Goal: Task Accomplishment & Management: Use online tool/utility

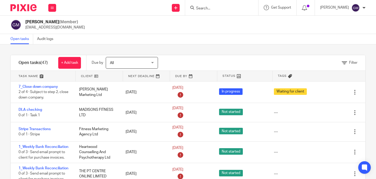
scroll to position [216, 0]
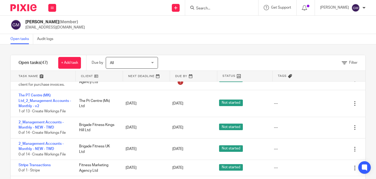
click at [218, 8] on input "Search" at bounding box center [219, 8] width 47 height 5
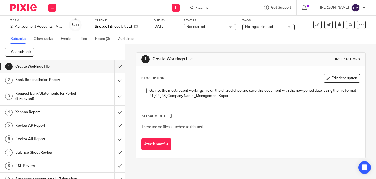
click at [142, 89] on span at bounding box center [144, 90] width 5 height 5
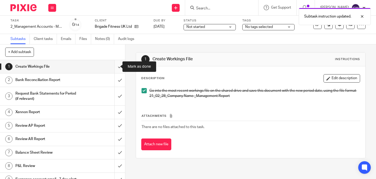
click at [116, 68] on input "submit" at bounding box center [62, 66] width 125 height 13
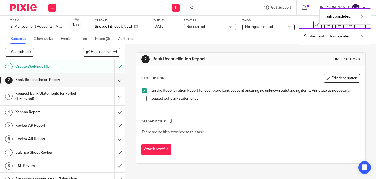
click at [143, 98] on span at bounding box center [144, 98] width 5 height 5
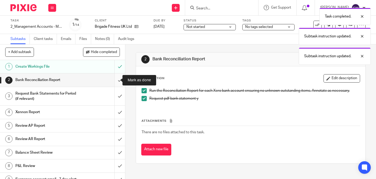
click at [116, 80] on input "submit" at bounding box center [62, 79] width 125 height 13
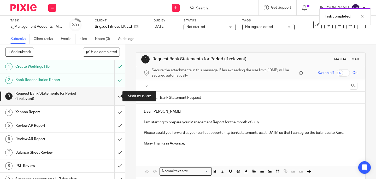
click at [114, 98] on input "submit" at bounding box center [62, 96] width 125 height 19
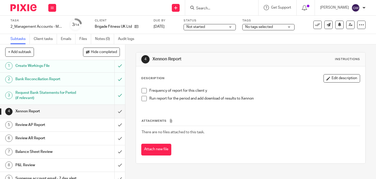
scroll to position [1, 0]
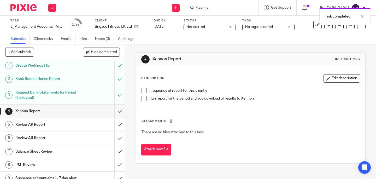
click at [142, 90] on span at bounding box center [144, 90] width 5 height 5
click at [143, 101] on span at bounding box center [144, 98] width 5 height 5
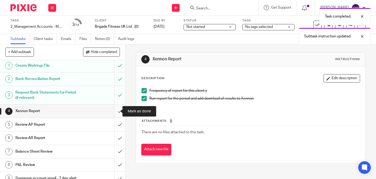
click at [115, 114] on input "submit" at bounding box center [62, 110] width 125 height 13
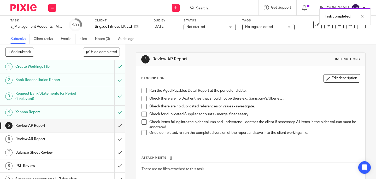
click at [144, 89] on span at bounding box center [144, 90] width 5 height 5
click at [144, 99] on span at bounding box center [144, 98] width 5 height 5
click at [142, 107] on span at bounding box center [144, 106] width 5 height 5
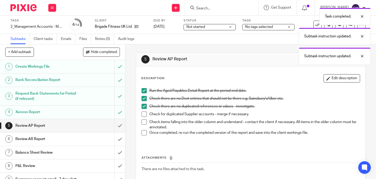
click at [142, 113] on span at bounding box center [144, 114] width 5 height 5
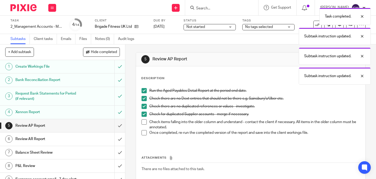
click at [142, 119] on span at bounding box center [144, 121] width 5 height 5
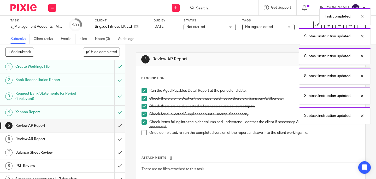
click at [143, 132] on span at bounding box center [144, 132] width 5 height 5
click at [112, 125] on input "submit" at bounding box center [62, 125] width 125 height 13
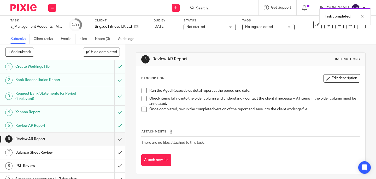
click at [142, 89] on span at bounding box center [144, 90] width 5 height 5
click at [143, 100] on span at bounding box center [144, 98] width 5 height 5
click at [143, 111] on span at bounding box center [144, 109] width 5 height 5
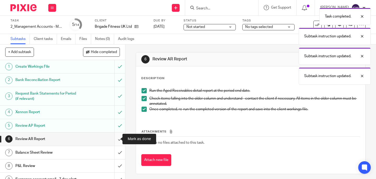
click at [117, 140] on input "submit" at bounding box center [62, 138] width 125 height 13
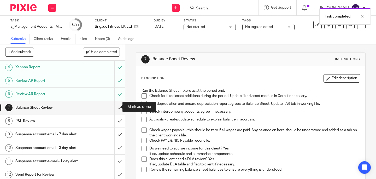
scroll to position [45, 0]
click at [142, 94] on span at bounding box center [144, 95] width 5 height 5
click at [139, 105] on div "Run the Balance Sheet in Xero as at the period end. Check for fixed asset addit…" at bounding box center [251, 133] width 224 height 96
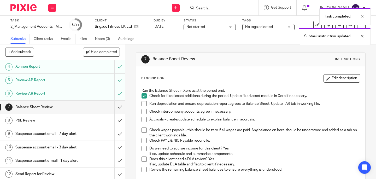
click at [142, 106] on span at bounding box center [144, 103] width 5 height 5
click at [142, 111] on span at bounding box center [144, 111] width 5 height 5
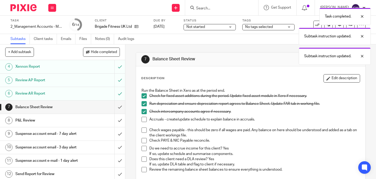
click at [142, 119] on span at bounding box center [144, 119] width 5 height 5
click at [144, 130] on span at bounding box center [144, 129] width 5 height 5
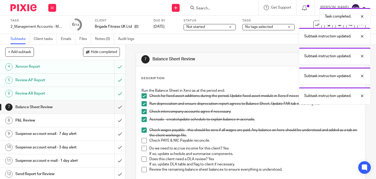
click at [143, 142] on span at bounding box center [144, 140] width 5 height 5
click at [143, 149] on span at bounding box center [144, 148] width 5 height 5
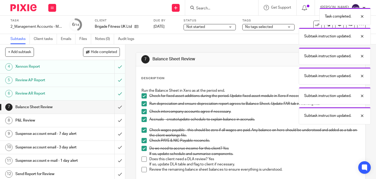
click at [142, 159] on span at bounding box center [144, 158] width 5 height 5
click at [144, 169] on span at bounding box center [144, 169] width 5 height 5
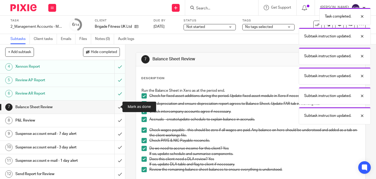
click at [117, 111] on input "submit" at bounding box center [62, 107] width 125 height 13
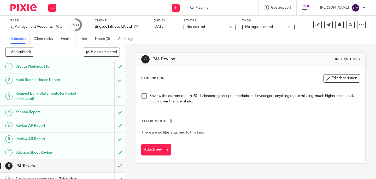
click at [144, 97] on span at bounding box center [144, 95] width 5 height 5
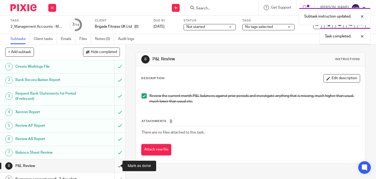
click at [115, 169] on input "submit" at bounding box center [62, 165] width 125 height 13
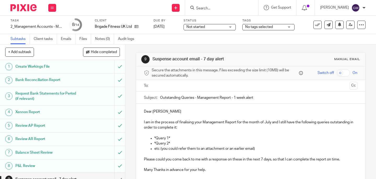
scroll to position [90, 0]
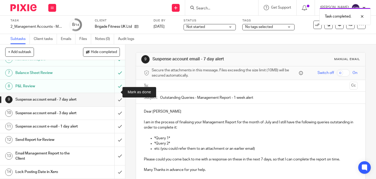
click at [117, 94] on input "submit" at bounding box center [62, 99] width 125 height 13
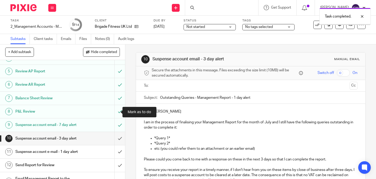
scroll to position [55, 0]
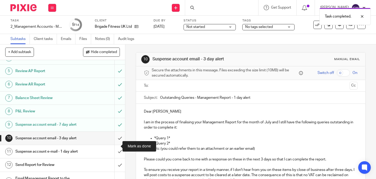
click at [114, 145] on input "submit" at bounding box center [62, 138] width 125 height 13
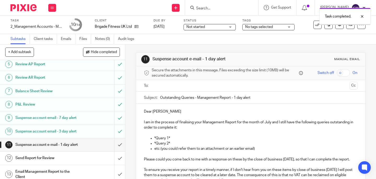
scroll to position [96, 0]
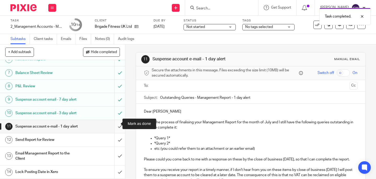
click at [117, 122] on input "submit" at bounding box center [62, 126] width 125 height 13
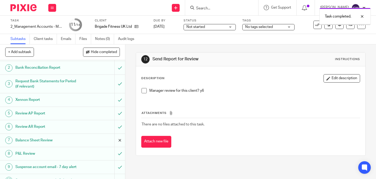
scroll to position [37, 0]
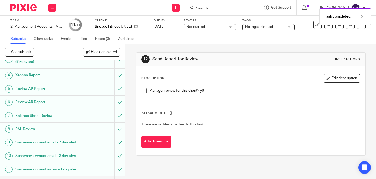
click at [143, 91] on span at bounding box center [144, 90] width 5 height 5
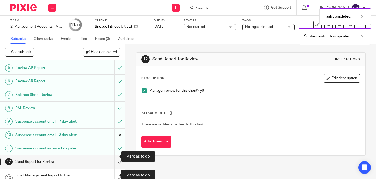
scroll to position [67, 0]
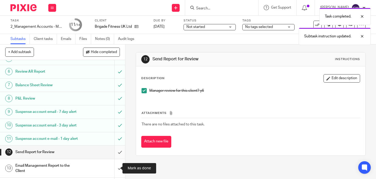
click at [115, 159] on input "submit" at bounding box center [62, 151] width 125 height 13
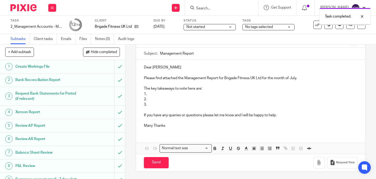
scroll to position [44, 0]
click at [150, 93] on p "1." at bounding box center [251, 93] width 214 height 5
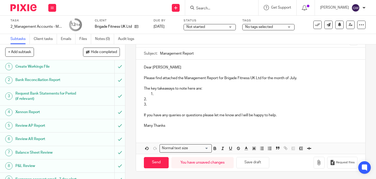
click at [158, 93] on p at bounding box center [255, 93] width 203 height 5
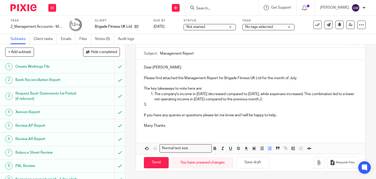
click at [162, 106] on p "3." at bounding box center [251, 104] width 214 height 5
click at [163, 107] on p at bounding box center [251, 109] width 214 height 5
click at [156, 107] on p at bounding box center [255, 104] width 203 height 5
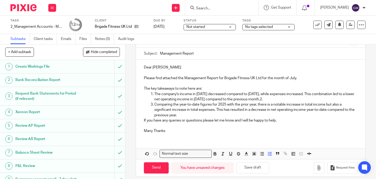
click at [154, 105] on li "Comparing the year-to-date figures for 2025 with the prior year, there is a not…" at bounding box center [255, 110] width 203 height 16
click at [146, 153] on icon "button" at bounding box center [147, 153] width 5 height 5
click at [216, 116] on p "Comparing the year-to-date figures for 2025 with the prior year, there is a not…" at bounding box center [255, 110] width 203 height 16
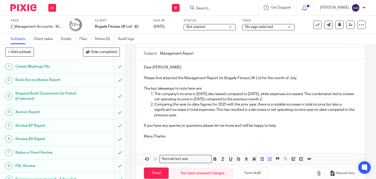
click at [298, 126] on p "If you have any queries or questions please let me know and I will be happy to …" at bounding box center [251, 125] width 214 height 5
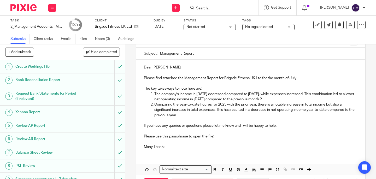
click at [284, 127] on p "If you have any queries or questions please let me know and I will be happy to …" at bounding box center [251, 125] width 214 height 5
click at [225, 138] on p "Please use this passphrase to open the file:" at bounding box center [251, 136] width 214 height 5
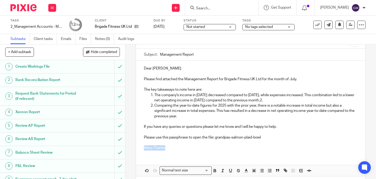
drag, startPoint x: 165, startPoint y: 147, endPoint x: 138, endPoint y: 146, distance: 26.4
click at [138, 146] on div "Dear Sally Please find attached the Management Report for Brigade Fitness UK Lt…" at bounding box center [250, 108] width 229 height 94
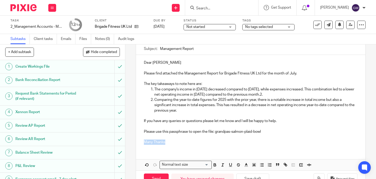
scroll to position [65, 0]
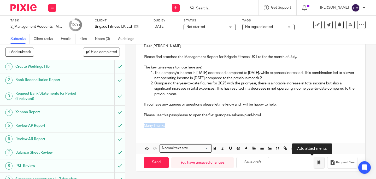
click at [316, 162] on icon "button" at bounding box center [318, 162] width 5 height 5
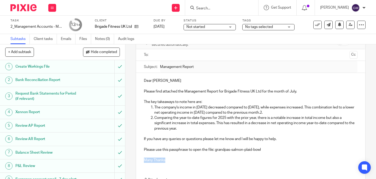
scroll to position [2, 0]
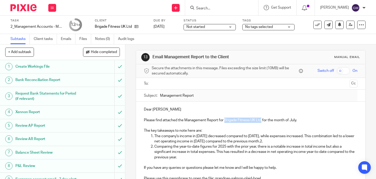
drag, startPoint x: 223, startPoint y: 120, endPoint x: 260, endPoint y: 120, distance: 37.1
click at [260, 120] on p "Please find attached the Management Report for Brigade Fitness UK Ltd for the m…" at bounding box center [251, 120] width 214 height 5
copy p "Brigade Fitness UK Ltd"
click at [220, 147] on p "Comparing the year-to-date figures for 2025 with the prior year, there is a not…" at bounding box center [255, 152] width 203 height 16
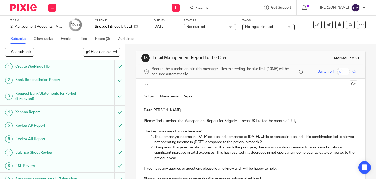
scroll to position [0, 0]
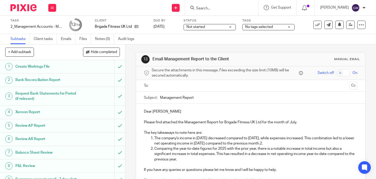
click at [160, 99] on input "Management Report" at bounding box center [258, 98] width 197 height 12
paste input "Brigade Fitness UK Ltd"
type input "Brigade Fitness UK Ltd_July Management Report"
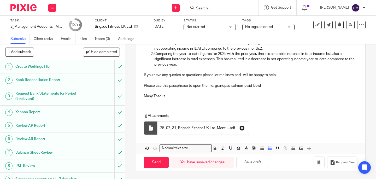
click at [240, 127] on icon "button" at bounding box center [241, 127] width 5 height 5
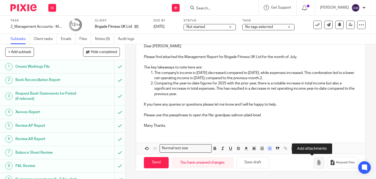
click at [316, 163] on icon "button" at bounding box center [318, 162] width 5 height 5
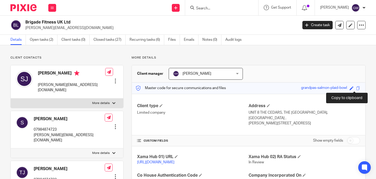
click at [356, 87] on span at bounding box center [358, 88] width 4 height 4
click at [223, 8] on input "Search" at bounding box center [219, 8] width 47 height 5
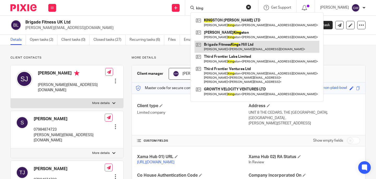
type input "king"
click at [247, 45] on link at bounding box center [257, 47] width 125 height 12
